Goal: Transaction & Acquisition: Subscribe to service/newsletter

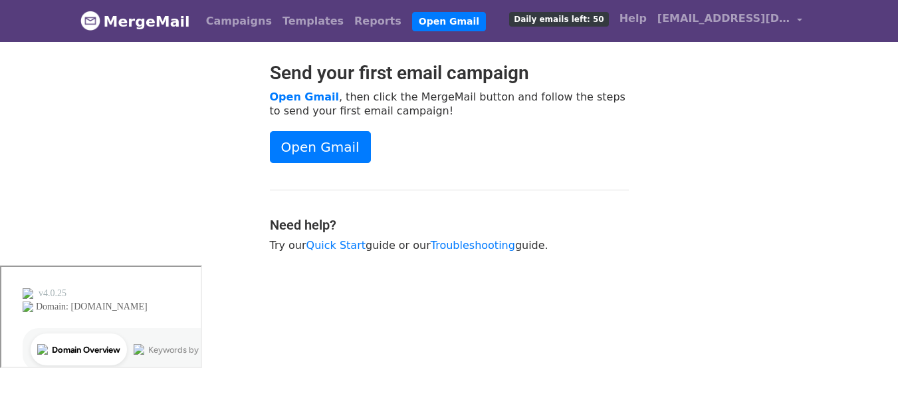
scroll to position [2, 0]
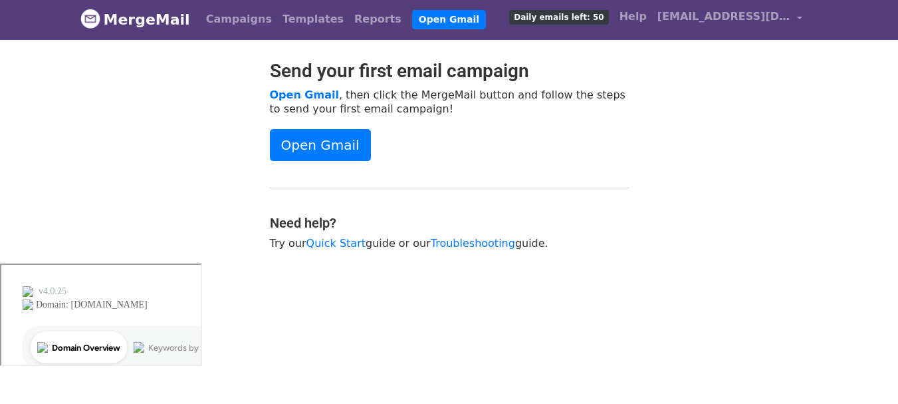
click at [594, 19] on span "Daily emails left: 50" at bounding box center [558, 17] width 99 height 15
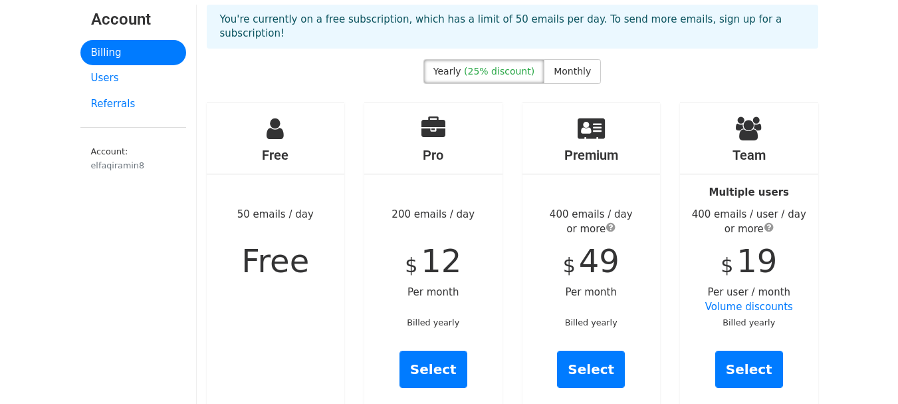
scroll to position [133, 0]
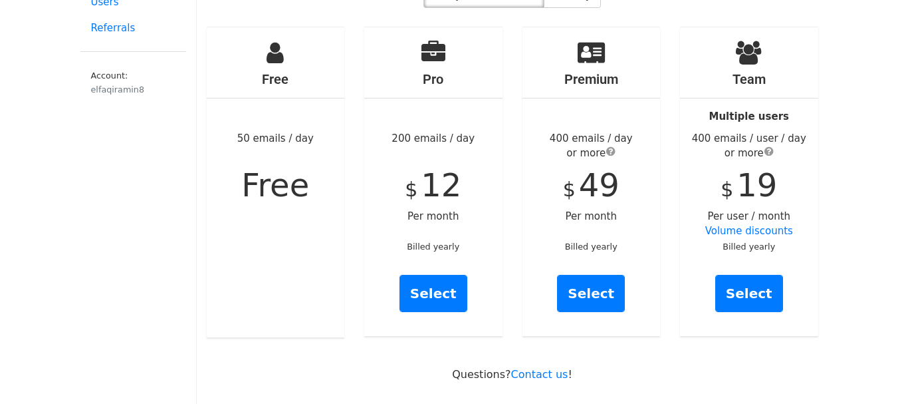
click at [340, 158] on div "Free 50 emails / day Free" at bounding box center [276, 182] width 138 height 310
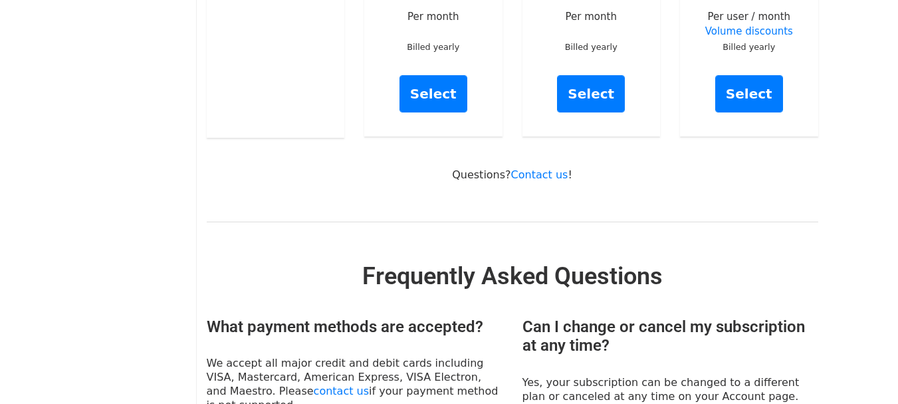
scroll to position [0, 0]
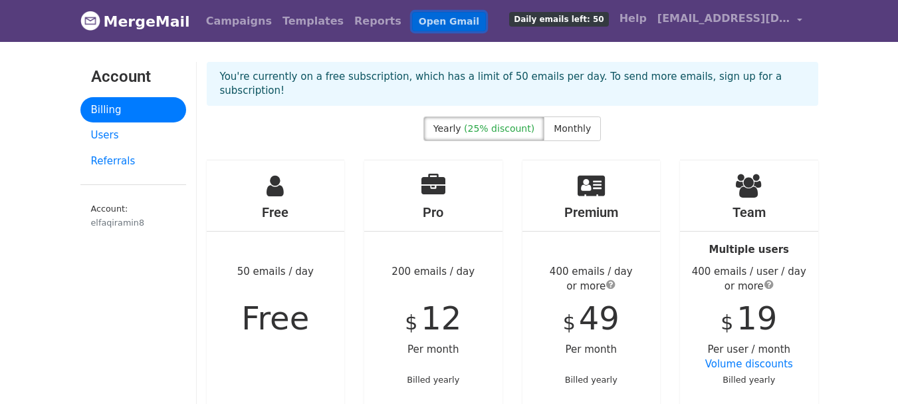
click at [418, 27] on link "Open Gmail" at bounding box center [449, 21] width 74 height 19
